Goal: Task Accomplishment & Management: Manage account settings

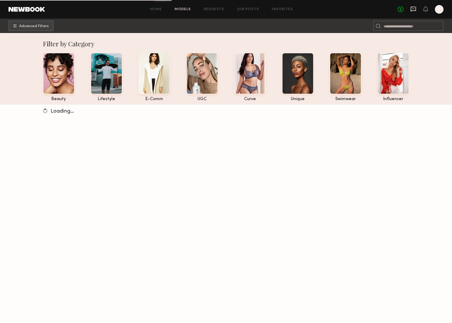
click at [414, 9] on icon at bounding box center [414, 9] width 6 height 6
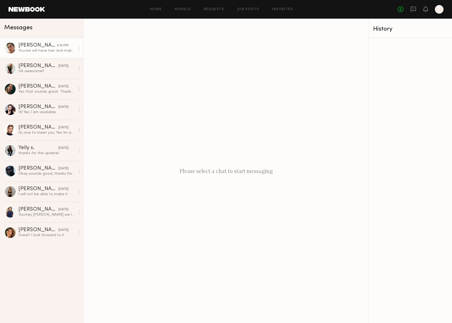
click at [12, 46] on div at bounding box center [10, 48] width 12 height 12
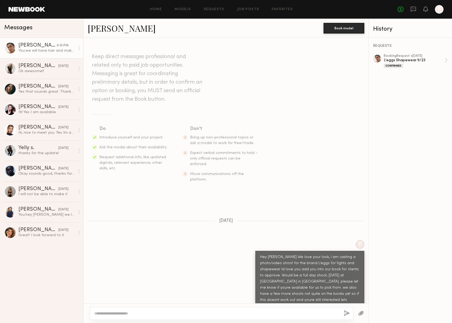
scroll to position [229, 0]
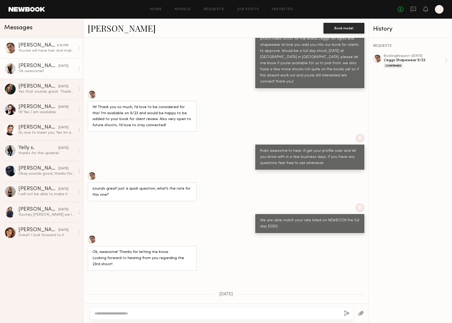
click at [11, 70] on div at bounding box center [10, 69] width 12 height 12
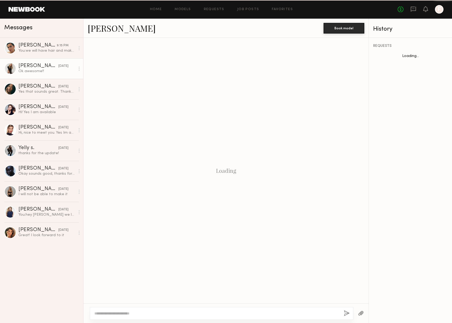
scroll to position [269, 0]
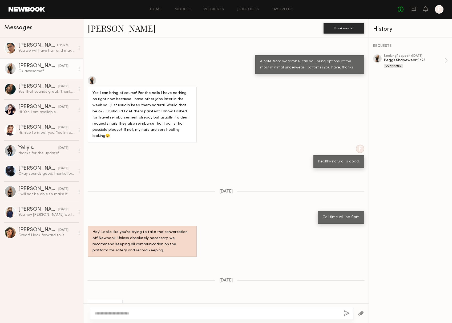
click at [25, 64] on div "Carlie W." at bounding box center [38, 65] width 40 height 5
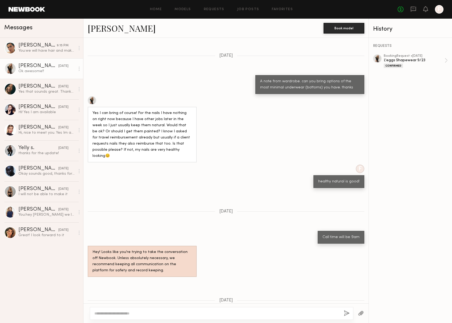
scroll to position [246, 0]
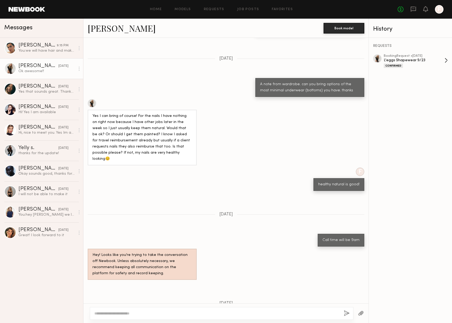
click at [400, 58] on div "L'eggs Shapewear 9/23" at bounding box center [414, 60] width 61 height 5
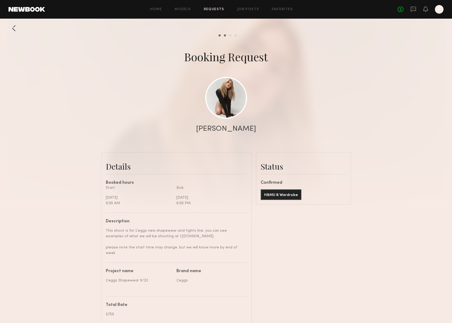
click at [211, 9] on link "Requests" at bounding box center [214, 9] width 21 height 3
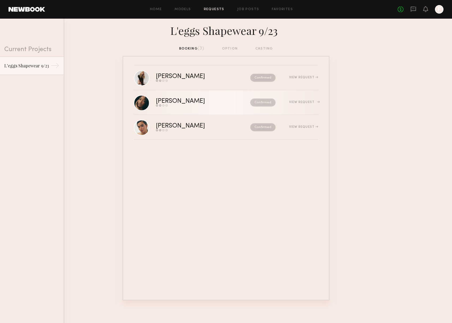
click at [162, 104] on div "[PERSON_NAME]" at bounding box center [192, 101] width 72 height 6
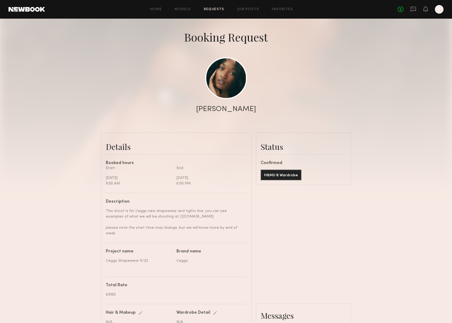
scroll to position [21, 0]
